Goal: Information Seeking & Learning: Learn about a topic

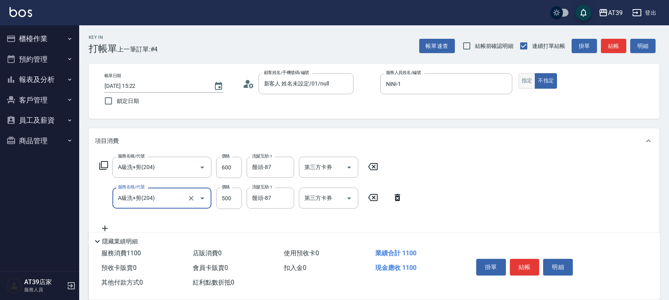
drag, startPoint x: 0, startPoint y: 0, endPoint x: 523, endPoint y: 81, distance: 529.1
click at [523, 81] on button "指定" at bounding box center [526, 80] width 17 height 15
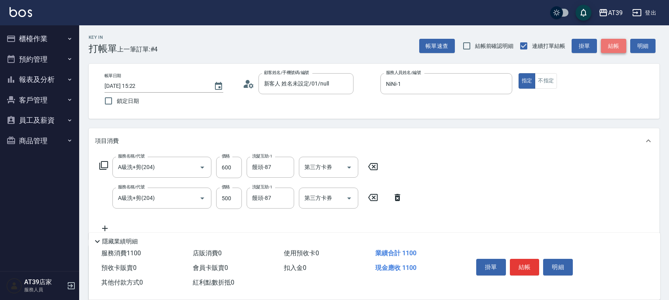
click at [620, 41] on button "結帳" at bounding box center [613, 46] width 25 height 15
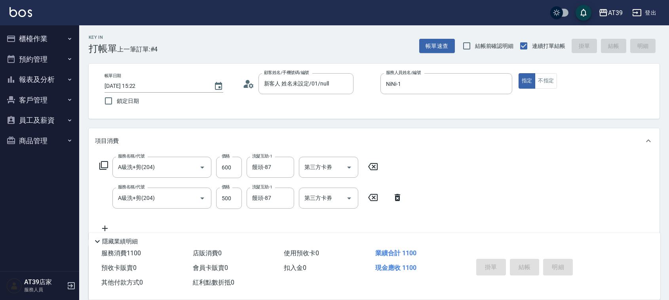
type input "2025/08/18 16:08"
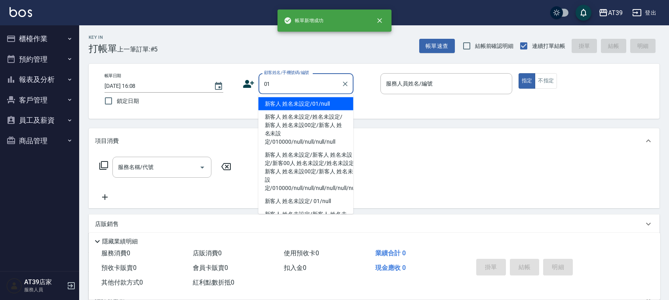
type input "新客人 姓名未設定/01/null"
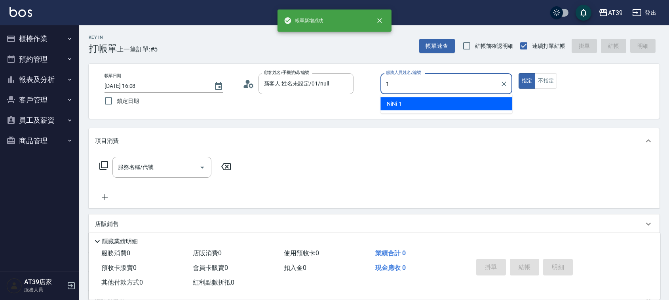
type input "NiNi-1"
type button "true"
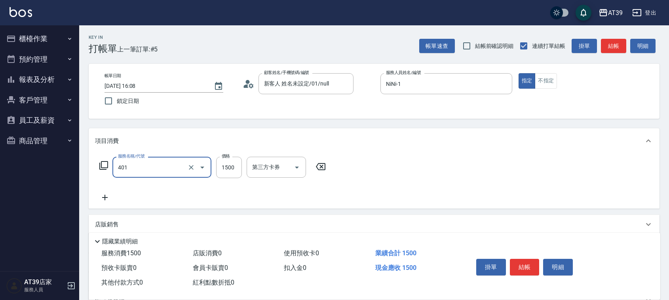
type input "基本染髮(401)"
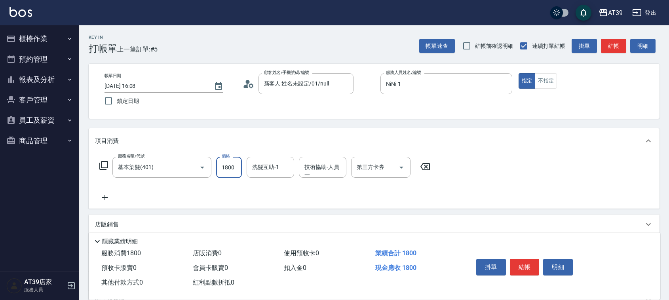
type input "1800"
type input "饅頭-87"
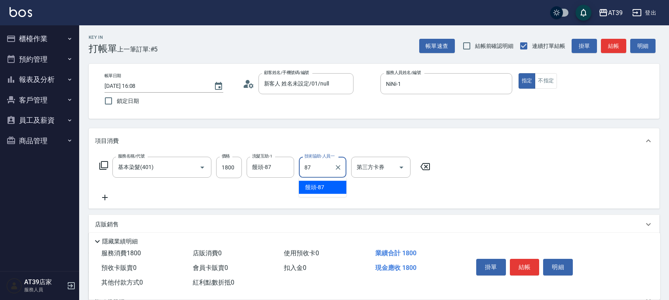
type input "饅頭-87"
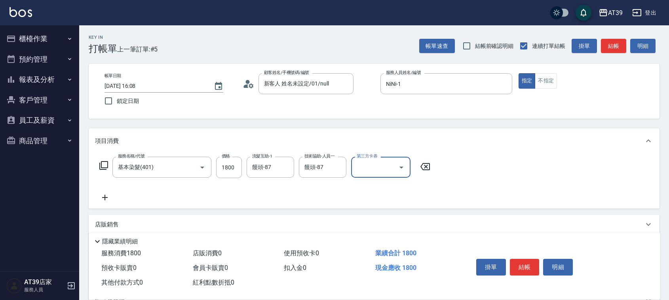
click at [644, 142] on div "Key In 打帳單 上一筆訂單:#5 帳單速查 結帳前確認明細 連續打單結帳 掛單 結帳 明細 帳單日期 2025/08/18 16:08 鎖定日期 顧客姓…" at bounding box center [374, 205] width 590 height 360
click at [608, 47] on button "結帳" at bounding box center [613, 46] width 25 height 15
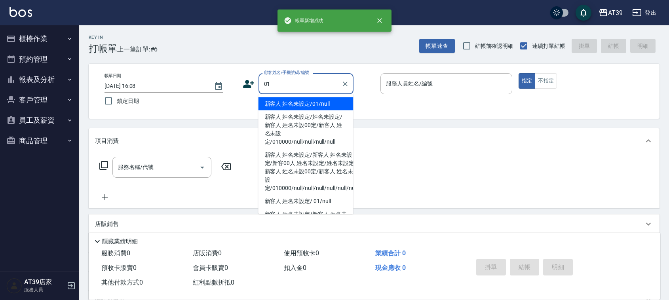
type input "新客人 姓名未設定/01/null"
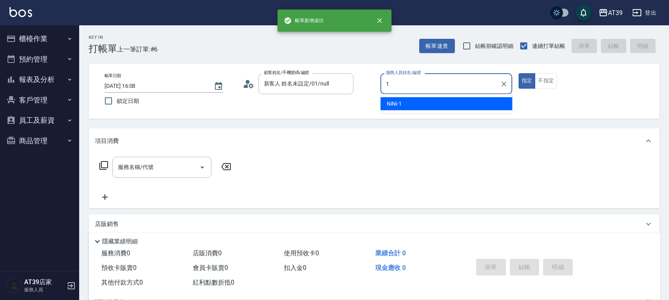
type input "NiNi-1"
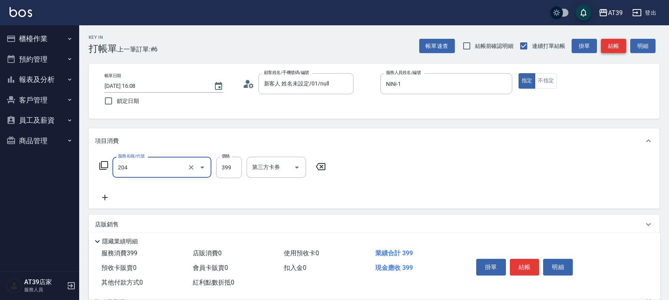
type input "A級洗+剪(204)"
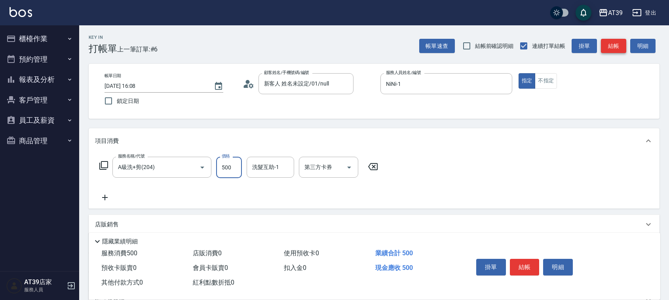
type input "500"
click at [608, 47] on button "結帳" at bounding box center [613, 46] width 25 height 15
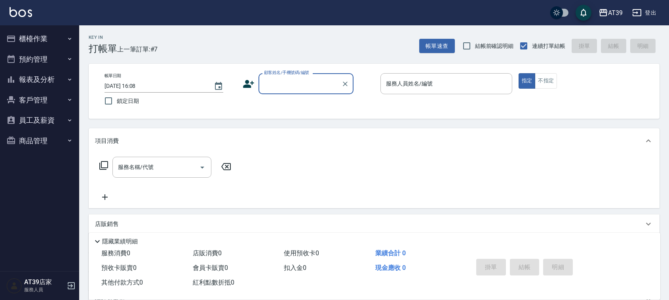
click at [34, 84] on button "報表及分析" at bounding box center [39, 79] width 73 height 21
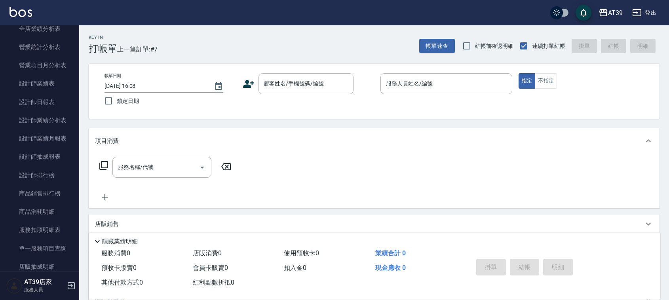
scroll to position [218, 0]
click at [45, 95] on link "設計師日報表" at bounding box center [39, 104] width 73 height 18
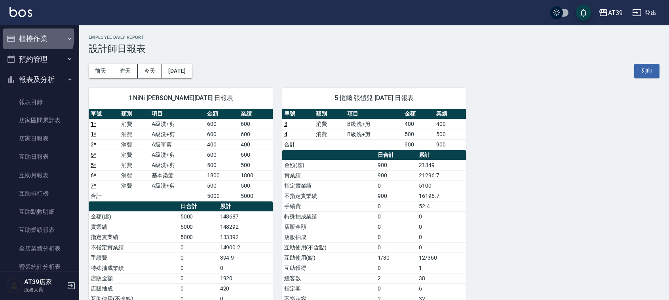
click at [36, 37] on button "櫃檯作業" at bounding box center [39, 38] width 73 height 21
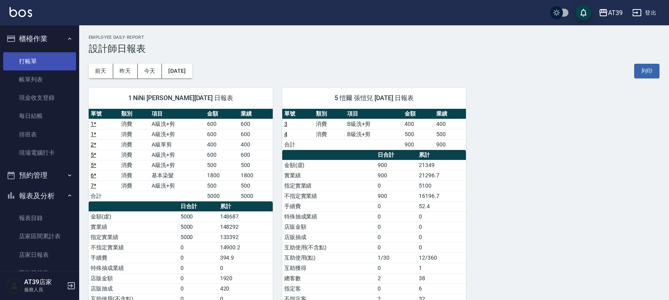
click at [34, 62] on link "打帳單" at bounding box center [39, 61] width 73 height 18
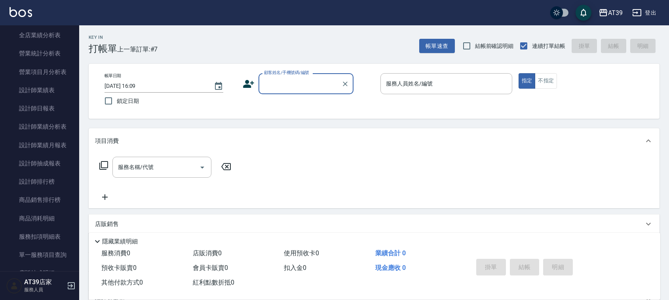
scroll to position [331, 0]
click at [61, 184] on link "設計師排行榜" at bounding box center [39, 180] width 73 height 18
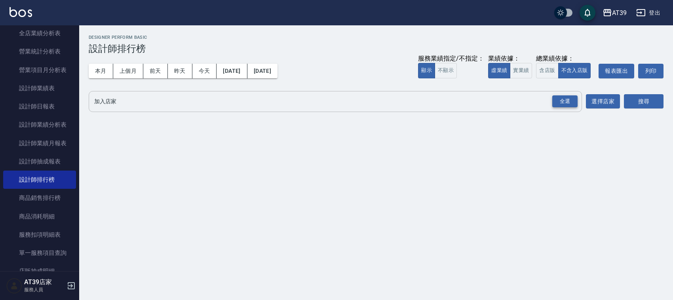
click at [559, 102] on div "全選" at bounding box center [564, 101] width 25 height 12
click at [645, 104] on button "搜尋" at bounding box center [644, 102] width 40 height 15
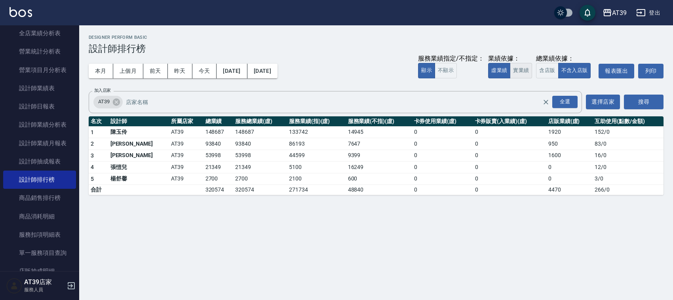
click at [520, 72] on button "實業績" at bounding box center [521, 70] width 22 height 15
click at [203, 67] on button "今天" at bounding box center [204, 71] width 25 height 15
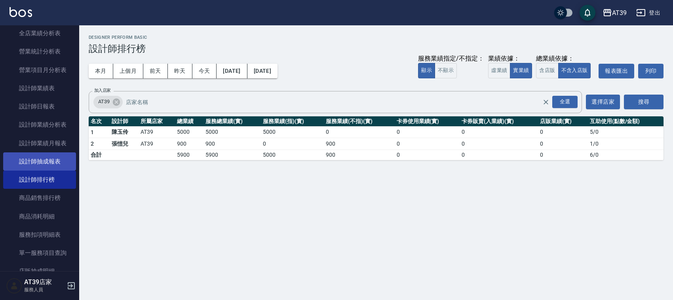
click at [13, 167] on link "設計師抽成報表" at bounding box center [39, 161] width 73 height 18
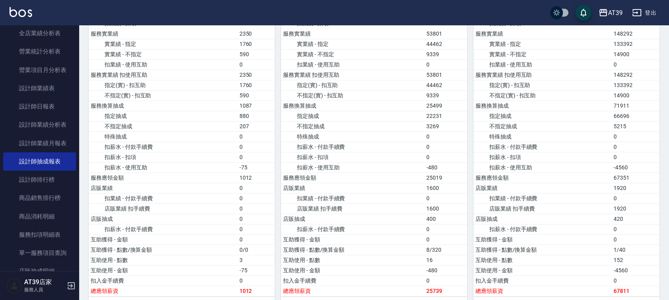
drag, startPoint x: 525, startPoint y: 84, endPoint x: 532, endPoint y: 128, distance: 44.6
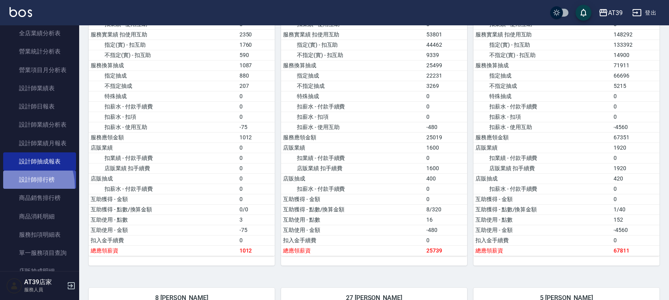
click at [16, 187] on link "設計師排行榜" at bounding box center [39, 180] width 73 height 18
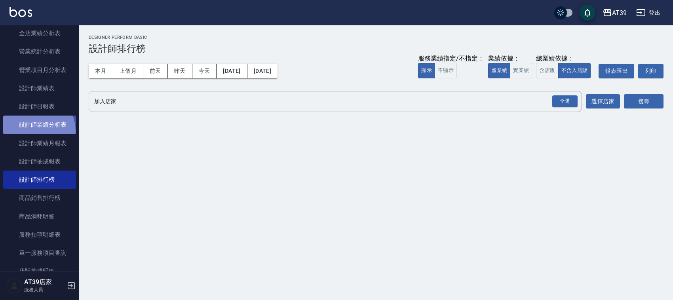
click at [32, 131] on link "設計師業績分析表" at bounding box center [39, 125] width 73 height 18
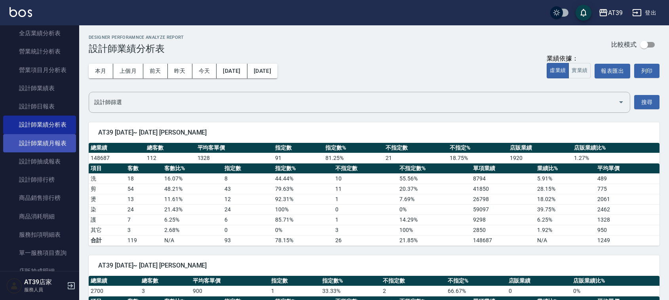
click at [42, 146] on link "設計師業績月報表" at bounding box center [39, 143] width 73 height 18
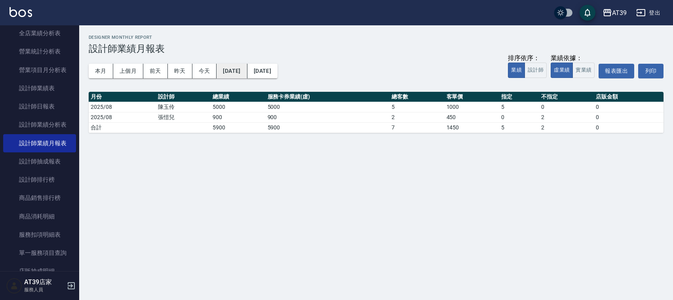
click at [247, 75] on button "2025/08/18" at bounding box center [231, 71] width 30 height 15
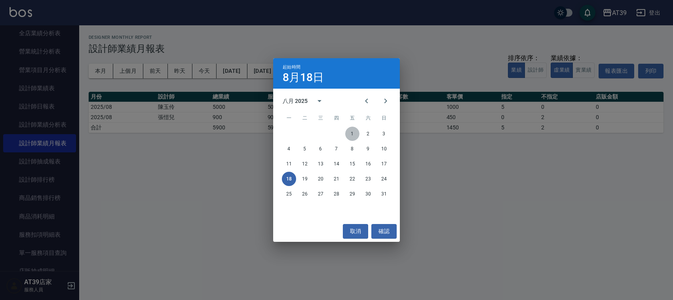
click at [353, 138] on button "1" at bounding box center [352, 134] width 14 height 14
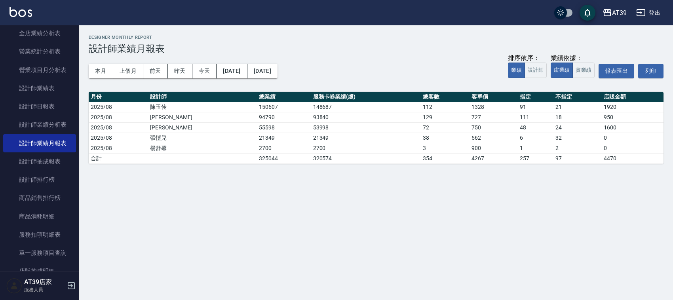
click at [74, 167] on nav "櫃檯作業 打帳單 帳單列表 現金收支登錄 每日結帳 排班表 現場電腦打卡 預約管理 預約管理 單日預約紀錄 單週預約紀錄 報表及分析 報表目錄 店家區間累計表…" at bounding box center [39, 148] width 79 height 246
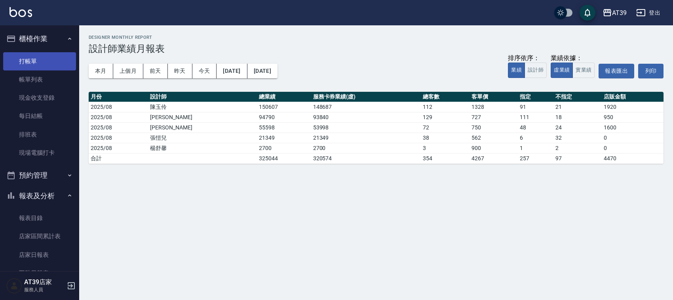
click at [55, 53] on link "打帳單" at bounding box center [39, 61] width 73 height 18
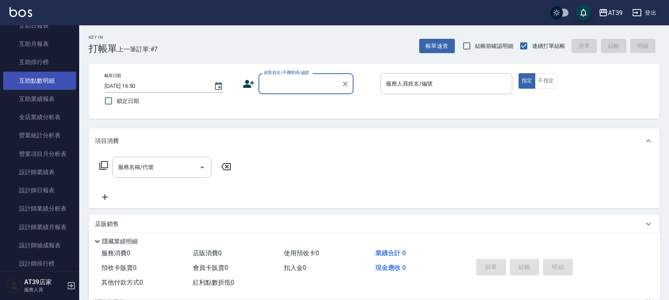
scroll to position [297, 0]
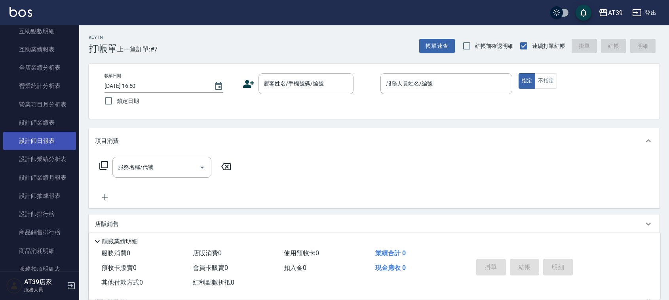
click at [55, 141] on link "設計師日報表" at bounding box center [39, 141] width 73 height 18
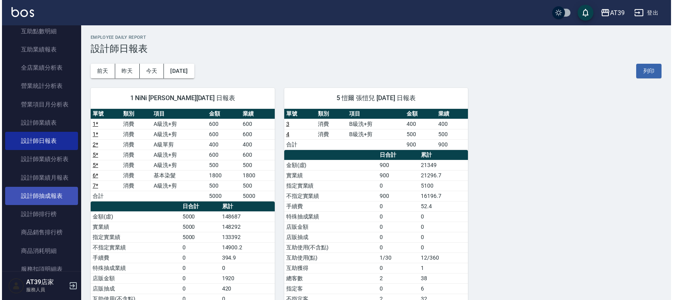
scroll to position [346, 0]
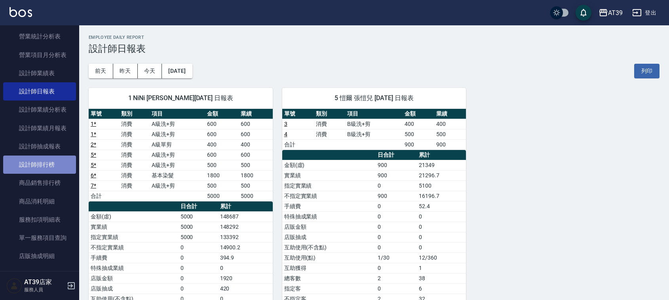
click at [47, 161] on link "設計師排行榜" at bounding box center [39, 165] width 73 height 18
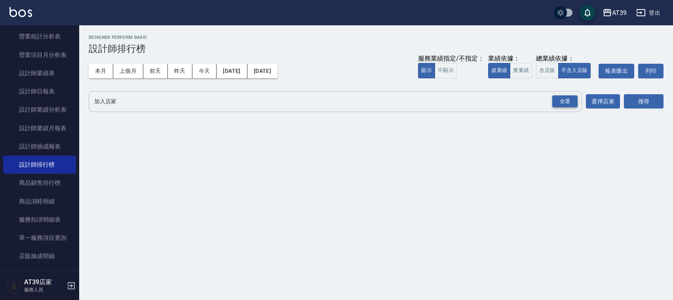
click at [559, 101] on div "全選" at bounding box center [564, 101] width 25 height 12
click at [631, 107] on button "搜尋" at bounding box center [644, 102] width 40 height 15
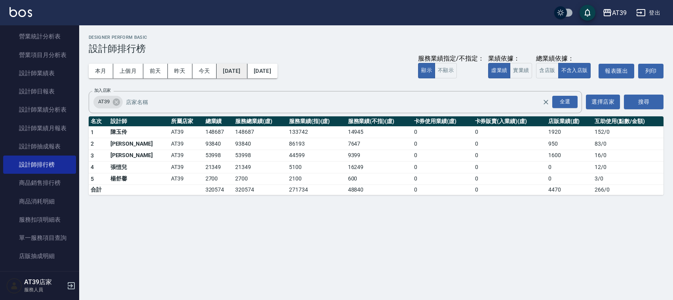
click at [238, 68] on button "2025/08/01" at bounding box center [231, 71] width 30 height 15
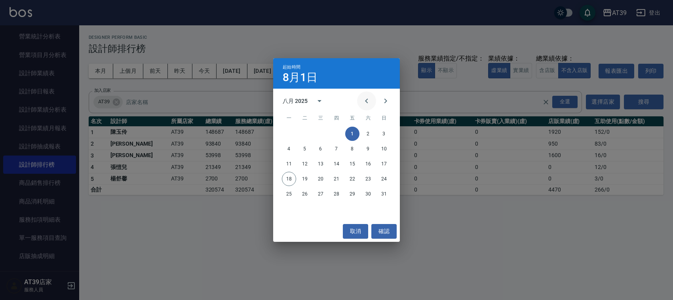
click at [371, 101] on button "Previous month" at bounding box center [366, 100] width 19 height 19
click at [372, 101] on button "Previous month" at bounding box center [366, 100] width 19 height 19
click at [382, 103] on icon "Next month" at bounding box center [385, 100] width 9 height 9
click at [381, 101] on icon "Next month" at bounding box center [385, 100] width 9 height 9
click at [308, 102] on div "八月 2025" at bounding box center [296, 101] width 27 height 8
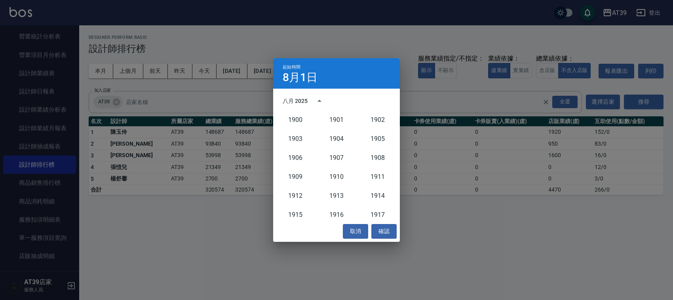
scroll to position [733, 0]
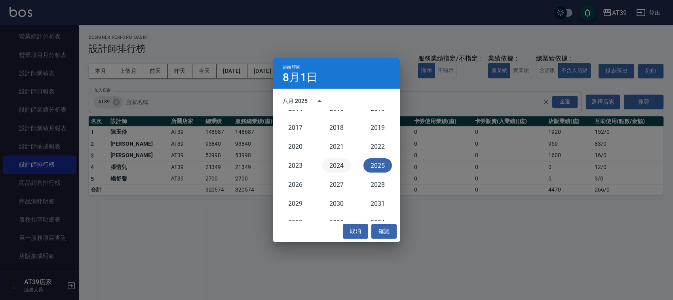
click at [338, 167] on button "2024" at bounding box center [336, 165] width 28 height 14
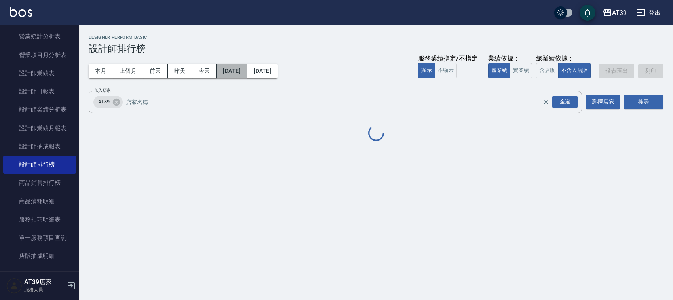
click at [247, 74] on button "2024/08/01" at bounding box center [231, 71] width 30 height 15
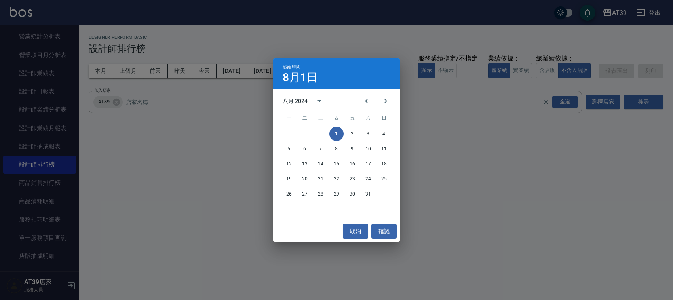
click at [321, 34] on div "起始時間 8月1日 八月 2024 一 二 三 四 五 六 日 1 2 3 4 5 6 7 8 9 10 11 12 13 14 15 16 17 18 19…" at bounding box center [336, 150] width 673 height 300
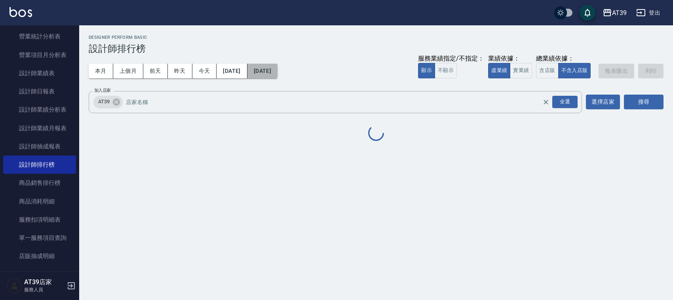
click at [277, 74] on button "2025/08/18" at bounding box center [262, 71] width 30 height 15
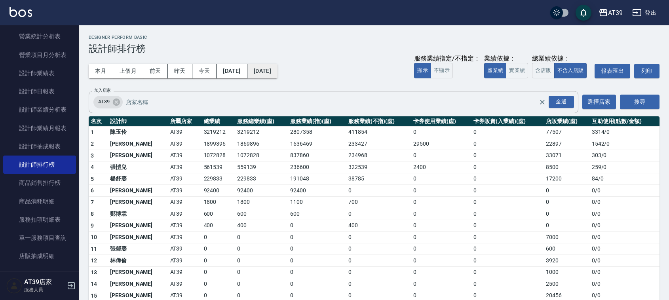
click at [277, 71] on button "2025/08/18" at bounding box center [262, 71] width 30 height 15
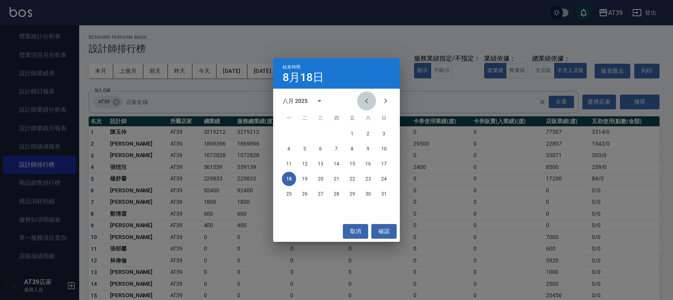
click at [368, 104] on icon "Previous month" at bounding box center [366, 100] width 9 height 9
click at [310, 102] on button "calendar view is open, switch to year view" at bounding box center [319, 100] width 19 height 19
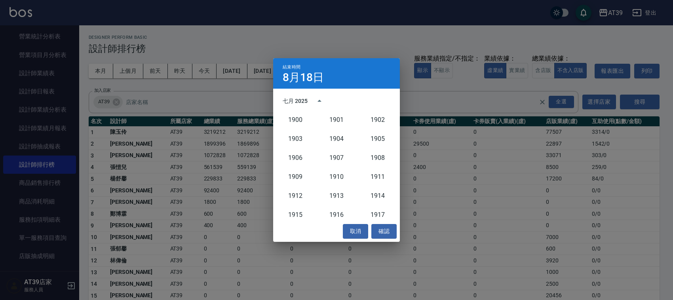
scroll to position [733, 0]
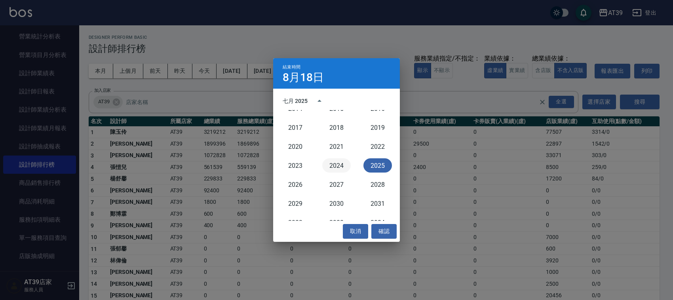
click at [338, 163] on button "2024" at bounding box center [336, 165] width 28 height 14
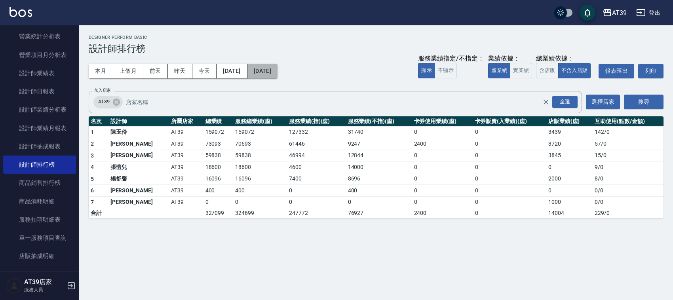
click at [277, 68] on button "2024/08/18" at bounding box center [262, 71] width 30 height 15
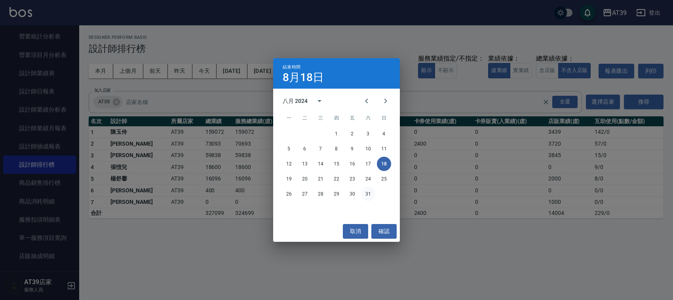
click at [363, 193] on button "31" at bounding box center [368, 194] width 14 height 14
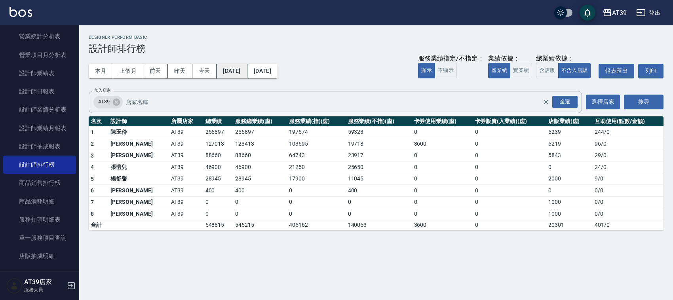
click at [242, 70] on button "2024/08/01" at bounding box center [231, 71] width 30 height 15
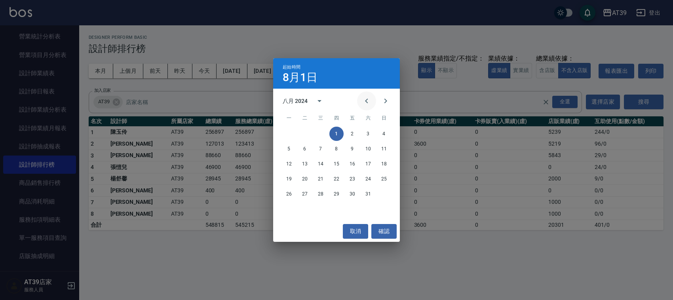
click at [363, 100] on icon "Previous month" at bounding box center [366, 100] width 9 height 9
click at [290, 134] on button "1" at bounding box center [289, 134] width 14 height 14
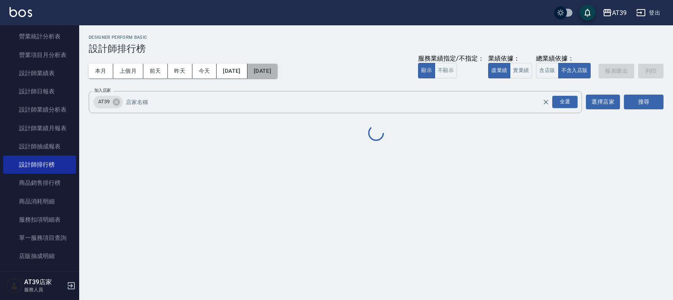
click at [277, 68] on button "2024/08/31" at bounding box center [262, 71] width 30 height 15
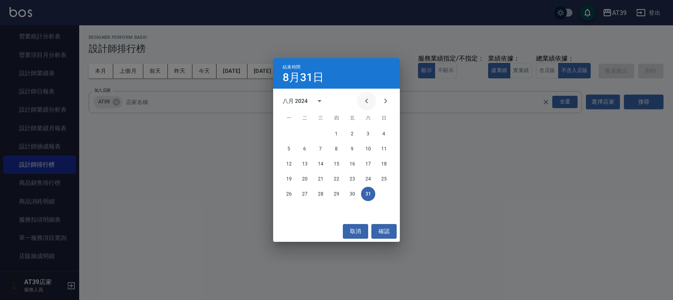
click at [367, 103] on icon "Previous month" at bounding box center [366, 100] width 9 height 9
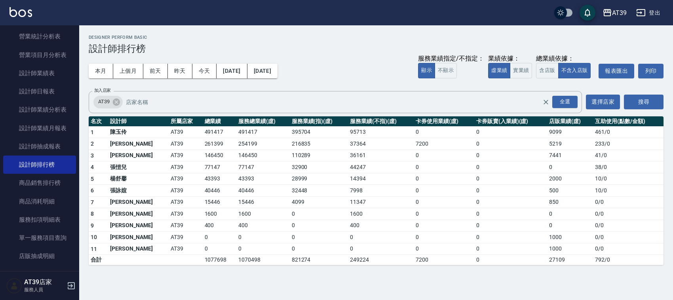
click at [323, 196] on td "32448" at bounding box center [319, 191] width 59 height 12
click at [287, 59] on div "本月 上個月 前天 昨天 今天 2024/07/01 2024/08/31 服務業績指定/不指定： 顯示 不顯示 業績依據： 虛業績 實業績 總業績依據： 含…" at bounding box center [376, 71] width 575 height 34
click at [277, 76] on button "2024/08/31" at bounding box center [262, 71] width 30 height 15
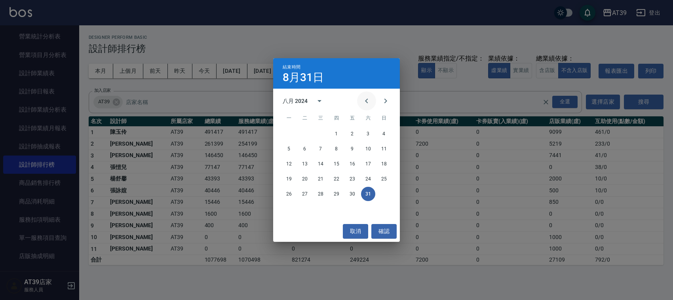
click at [369, 99] on icon "Previous month" at bounding box center [366, 100] width 9 height 9
click at [323, 198] on button "31" at bounding box center [320, 194] width 14 height 14
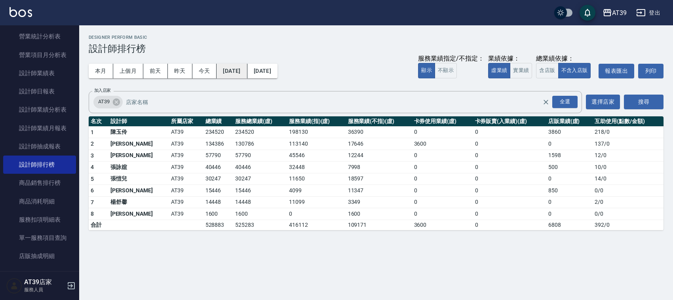
click at [244, 76] on button "2024/07/01" at bounding box center [231, 71] width 30 height 15
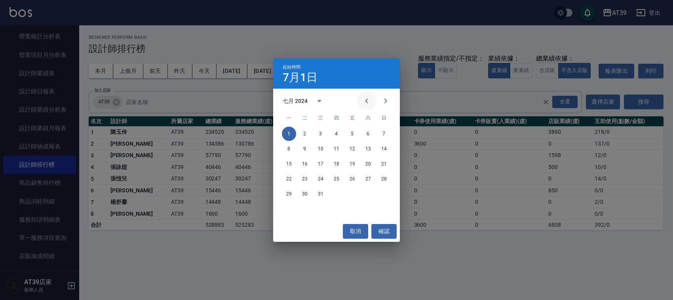
click at [365, 103] on icon "Previous month" at bounding box center [366, 100] width 9 height 9
click at [370, 139] on button "1" at bounding box center [368, 134] width 14 height 14
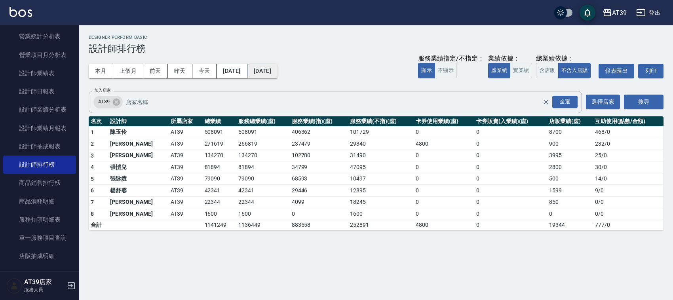
click at [277, 72] on button "2024/07/31" at bounding box center [262, 71] width 30 height 15
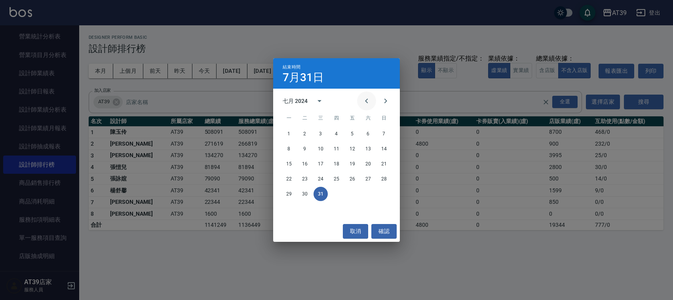
click at [366, 100] on icon "Previous month" at bounding box center [366, 100] width 9 height 9
click at [387, 190] on button "30" at bounding box center [384, 194] width 14 height 14
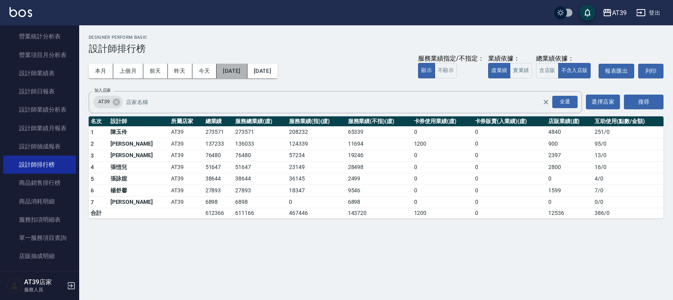
click at [226, 70] on button "2024/06/01" at bounding box center [231, 71] width 30 height 15
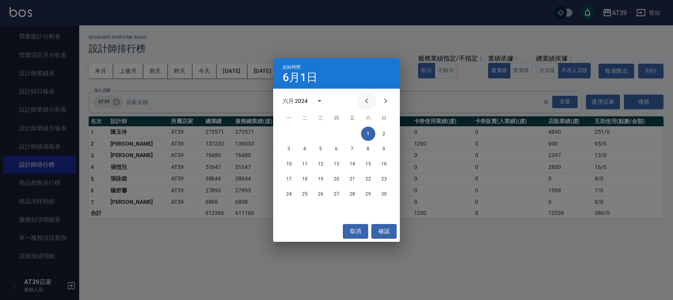
click at [366, 99] on icon "Previous month" at bounding box center [366, 100] width 9 height 9
click at [318, 133] on button "1" at bounding box center [320, 134] width 14 height 14
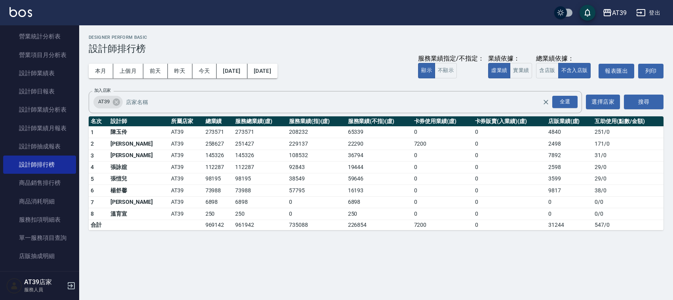
click at [277, 70] on button "2024/06/30" at bounding box center [262, 71] width 30 height 15
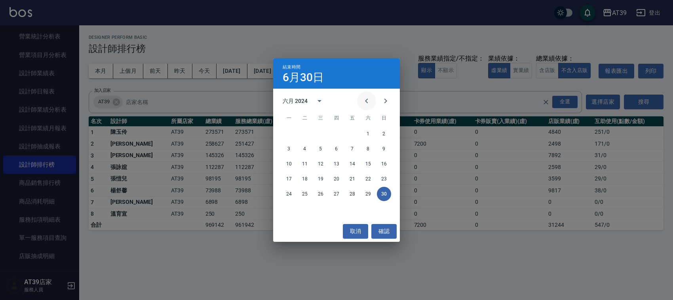
click at [361, 97] on button "Previous month" at bounding box center [366, 100] width 19 height 19
click at [353, 196] on button "31" at bounding box center [352, 194] width 14 height 14
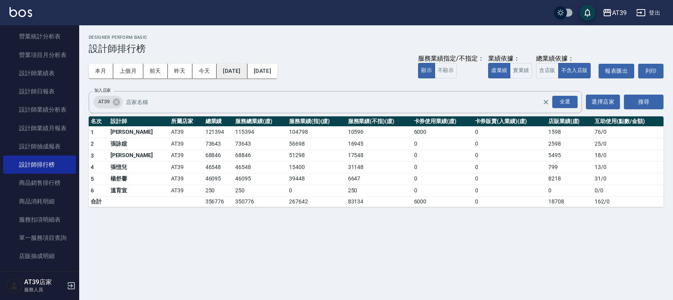
click at [247, 72] on button "2024/05/01" at bounding box center [231, 71] width 30 height 15
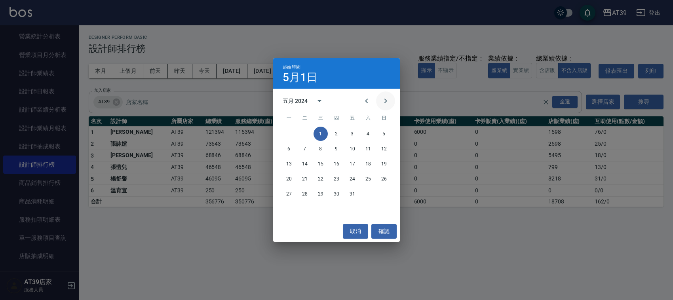
click at [382, 101] on icon "Next month" at bounding box center [385, 100] width 9 height 9
click at [368, 131] on button "1" at bounding box center [368, 134] width 14 height 14
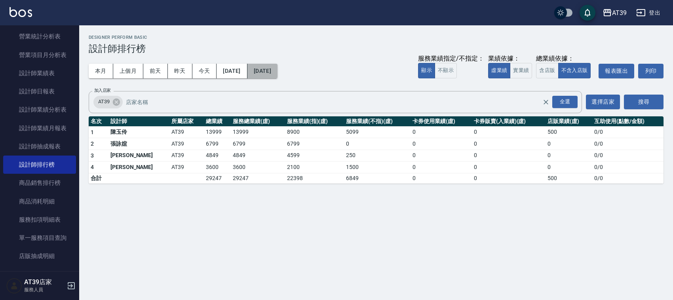
click at [275, 64] on button "2024/06/01" at bounding box center [262, 71] width 30 height 15
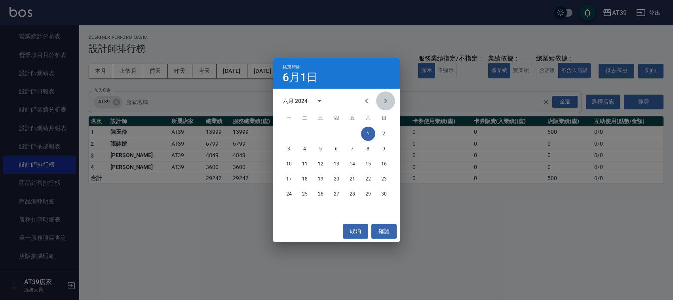
click at [381, 102] on icon "Next month" at bounding box center [385, 100] width 9 height 9
click at [321, 195] on button "31" at bounding box center [320, 194] width 14 height 14
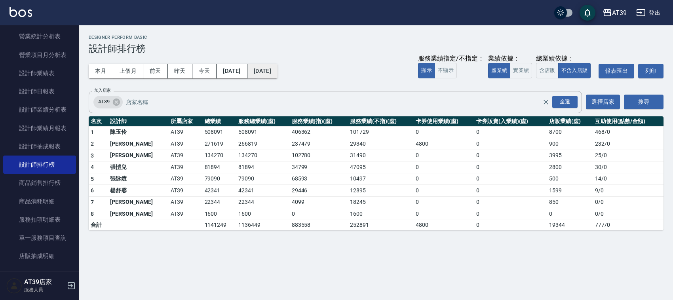
click at [277, 74] on button "2024/07/31" at bounding box center [262, 71] width 30 height 15
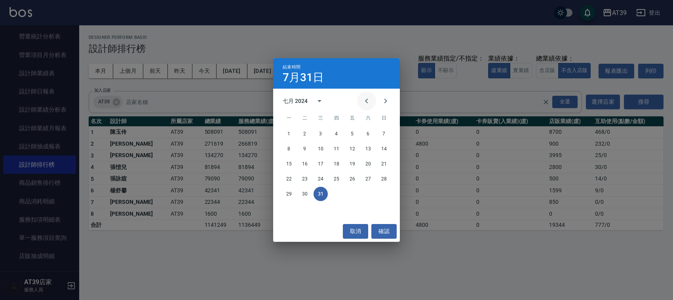
click at [370, 97] on icon "Previous month" at bounding box center [366, 100] width 9 height 9
click at [383, 193] on button "30" at bounding box center [384, 194] width 14 height 14
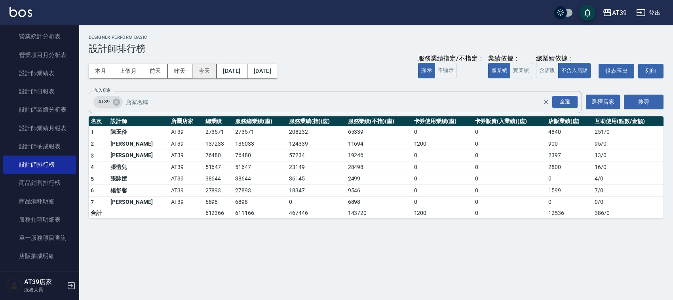
click at [206, 70] on button "今天" at bounding box center [204, 71] width 25 height 15
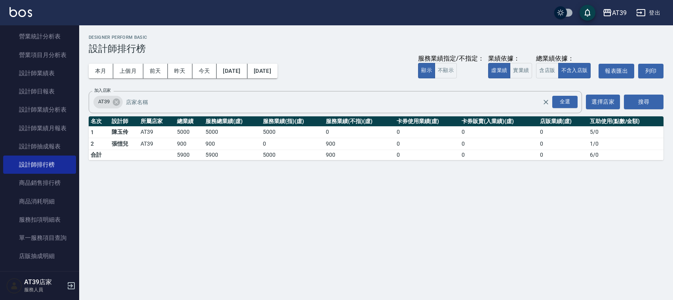
click at [92, 60] on div "本月 上個月 前天 昨天 今天 2025/08/18 2025/08/18 服務業績指定/不指定： 顯示 不顯示 業績依據： 虛業績 實業績 總業績依據： 含…" at bounding box center [376, 71] width 575 height 34
click at [99, 69] on button "本月" at bounding box center [101, 71] width 25 height 15
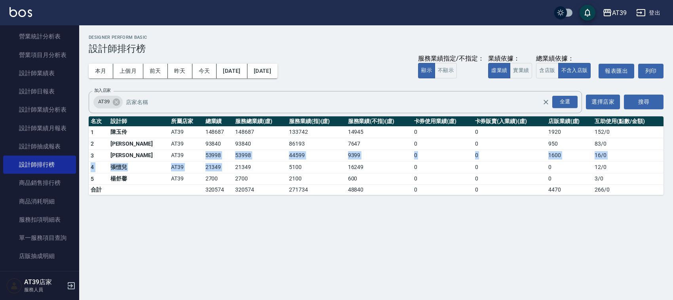
drag, startPoint x: 171, startPoint y: 159, endPoint x: 206, endPoint y: 163, distance: 35.5
click at [206, 163] on tbody "1 陳玉伶 AT39 148687 148687 133742 14945 0 0 1920 152 / 0 2 邱郁筑 AT39 93840 93840 8…" at bounding box center [376, 160] width 575 height 69
click at [204, 161] on td "53998" at bounding box center [218, 156] width 30 height 12
click at [203, 160] on td "53998" at bounding box center [218, 156] width 30 height 12
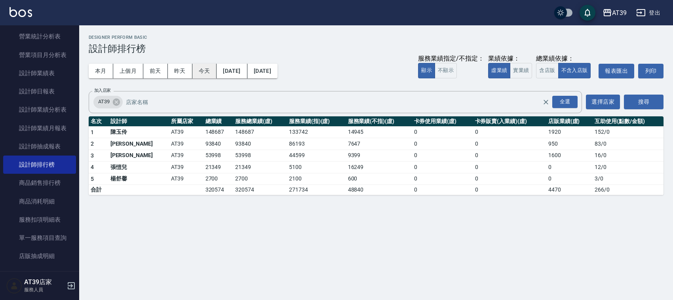
click at [205, 71] on button "今天" at bounding box center [204, 71] width 25 height 15
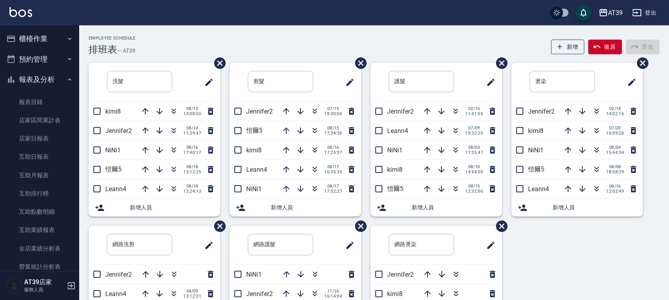
scroll to position [20, 0]
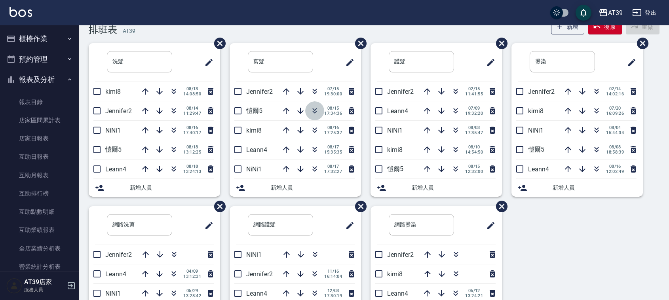
click at [316, 116] on button "button" at bounding box center [314, 110] width 19 height 19
